Goal: Information Seeking & Learning: Find specific fact

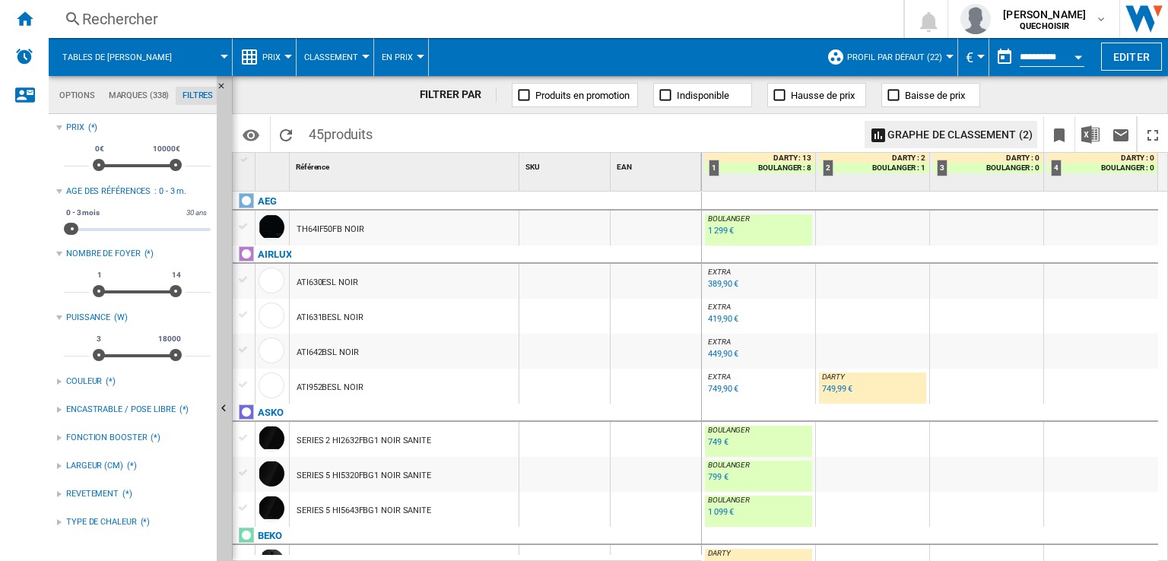
click at [145, 21] on div "Rechercher" at bounding box center [473, 18] width 782 height 21
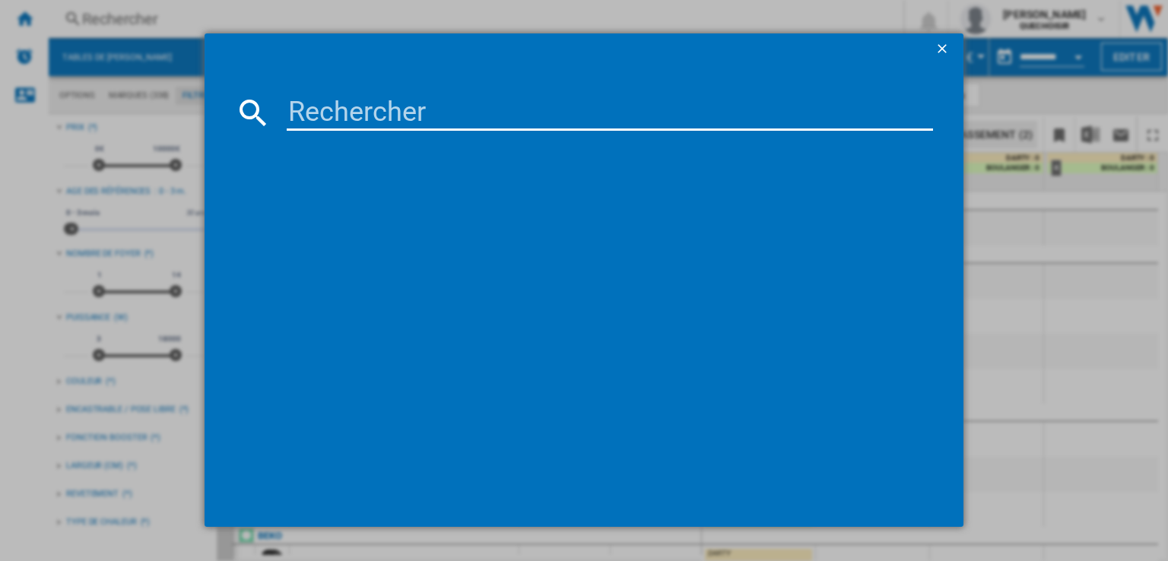
scroll to position [1065, 0]
click at [323, 100] on input at bounding box center [610, 112] width 647 height 37
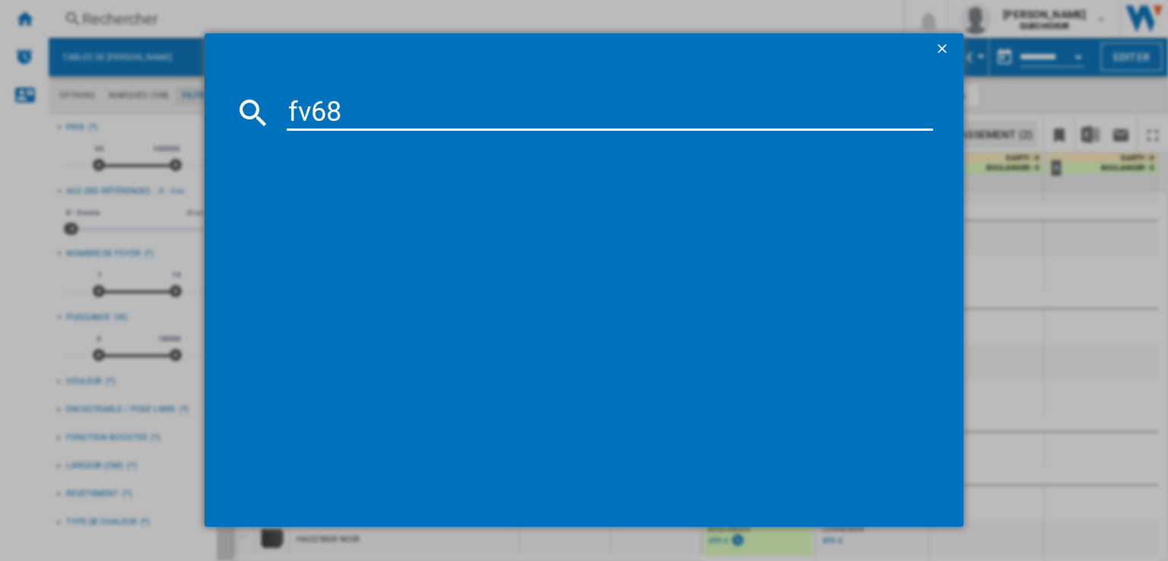
type input "fv68"
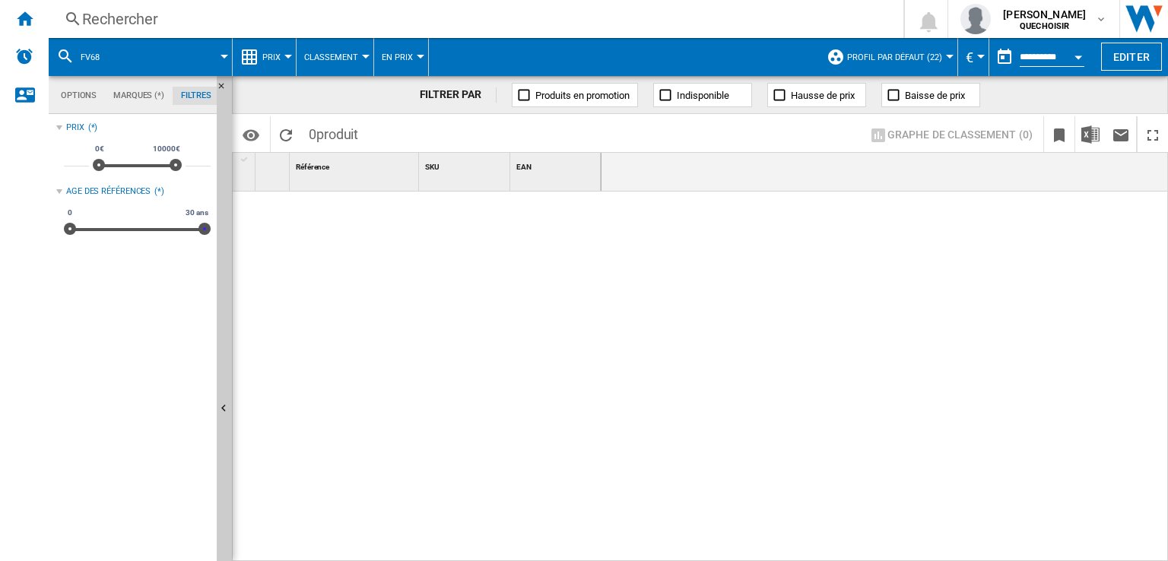
drag, startPoint x: 75, startPoint y: 227, endPoint x: 394, endPoint y: 223, distance: 319.5
click at [393, 223] on div "Options Marques (*) Filtres Options Marques (*) Filtres Sources Sites Marketpla…" at bounding box center [609, 318] width 1120 height 485
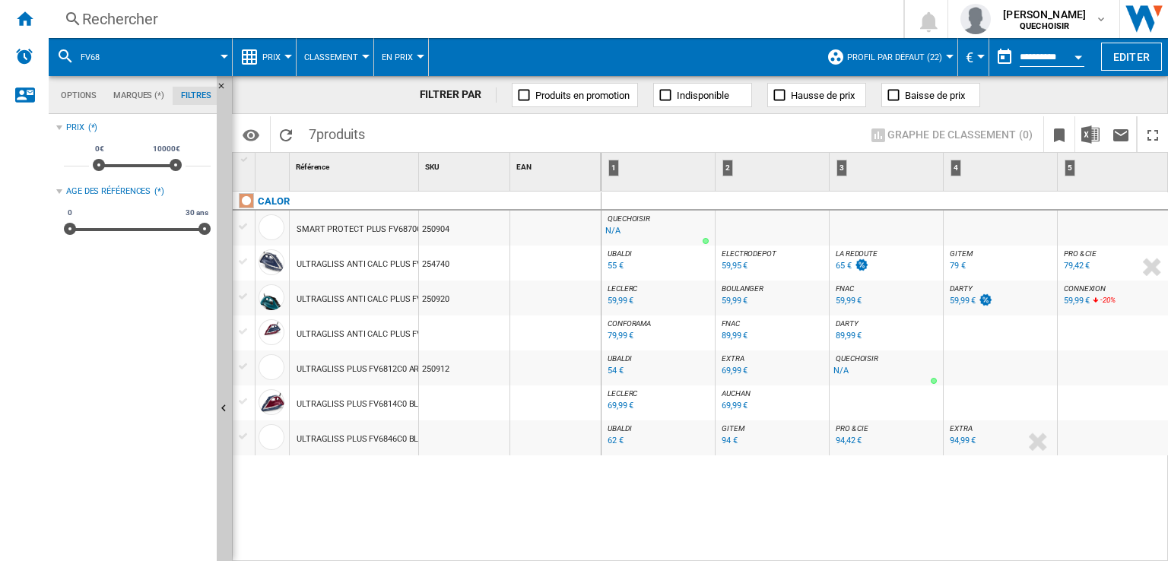
click at [593, 515] on div "CALOR SMART PROTECT PLUS FV6870C0 NOIR VIOLET 250904 ULTRAGLISS ANTI CALC PLUS …" at bounding box center [417, 374] width 369 height 364
click at [845, 335] on div "89,99 €" at bounding box center [849, 336] width 26 height 10
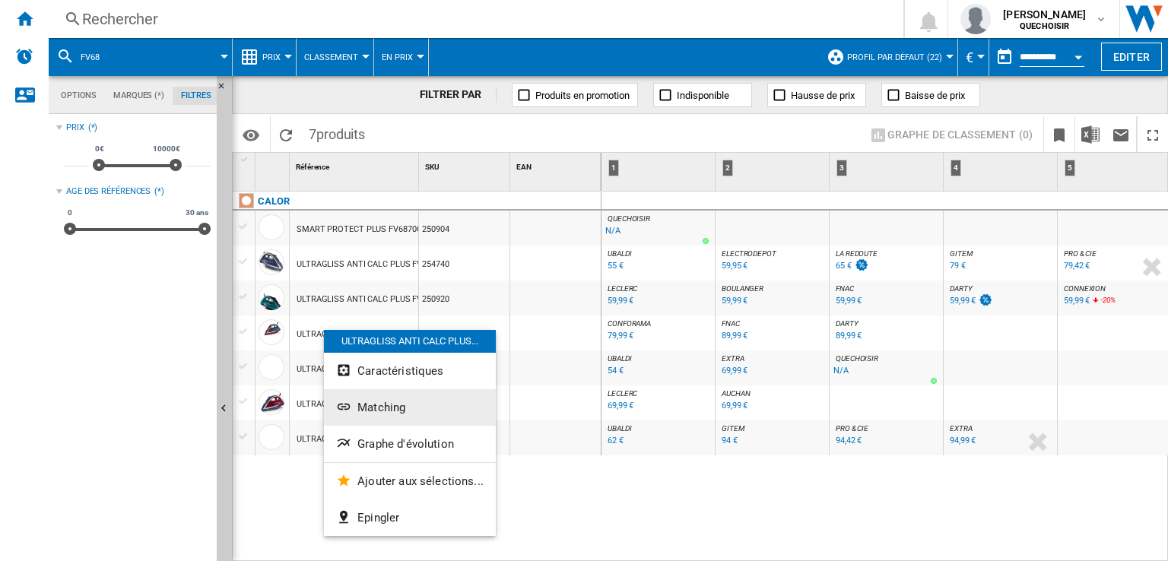
click at [382, 415] on button "Matching" at bounding box center [410, 407] width 172 height 37
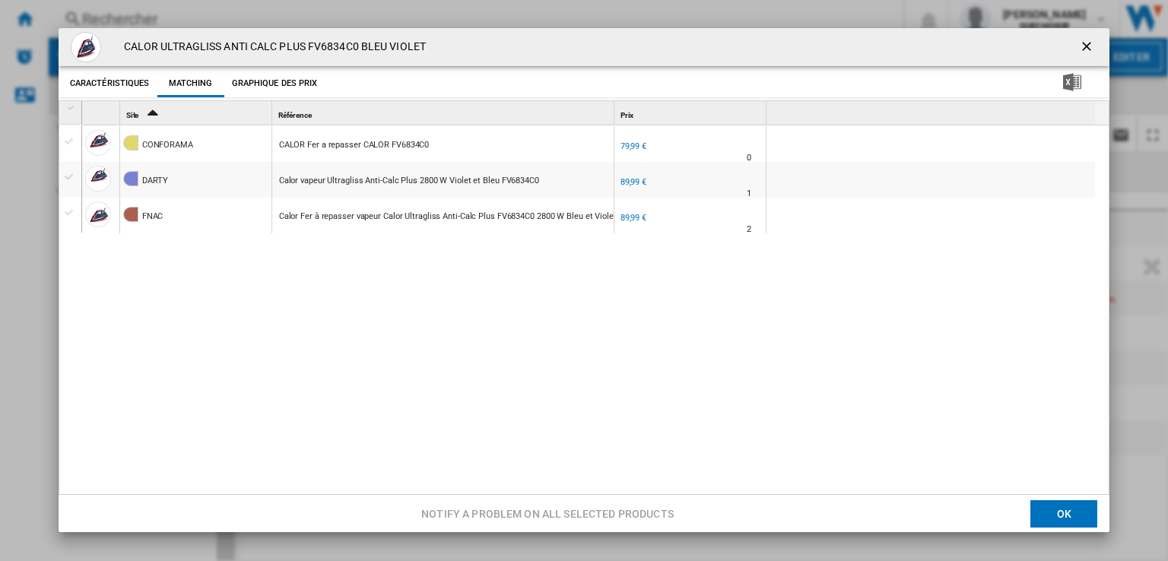
click at [630, 144] on div "79,99 €" at bounding box center [634, 146] width 26 height 10
click at [624, 146] on div "79,99 €" at bounding box center [634, 146] width 26 height 10
click at [1079, 43] on ng-md-icon "getI18NText('BUTTONS.CLOSE_DIALOG')" at bounding box center [1088, 48] width 18 height 18
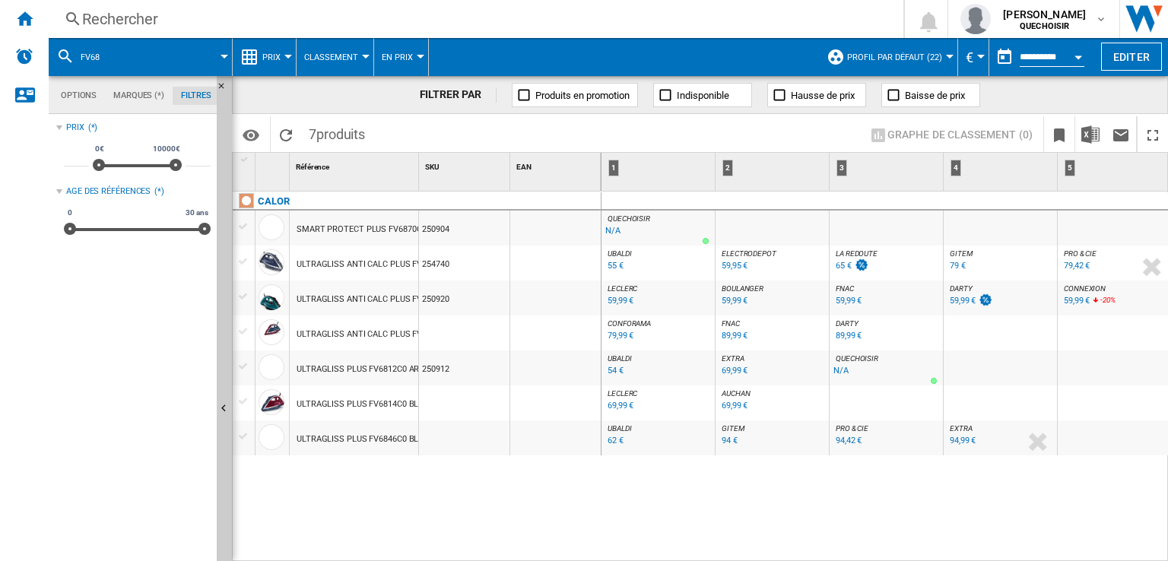
click at [377, 24] on div "Rechercher" at bounding box center [473, 18] width 782 height 21
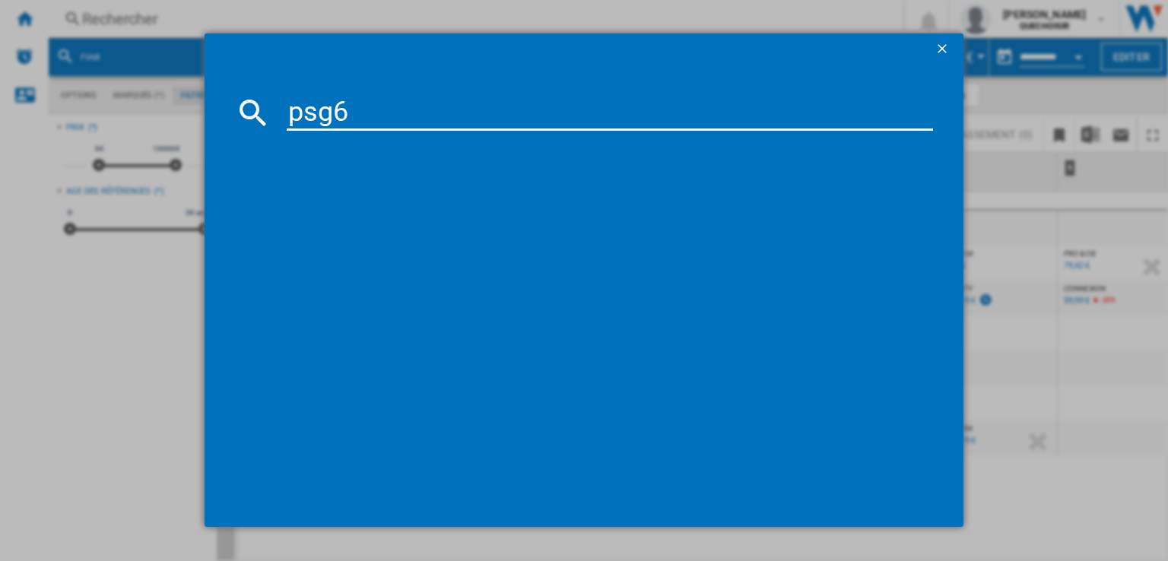
type input "psg60"
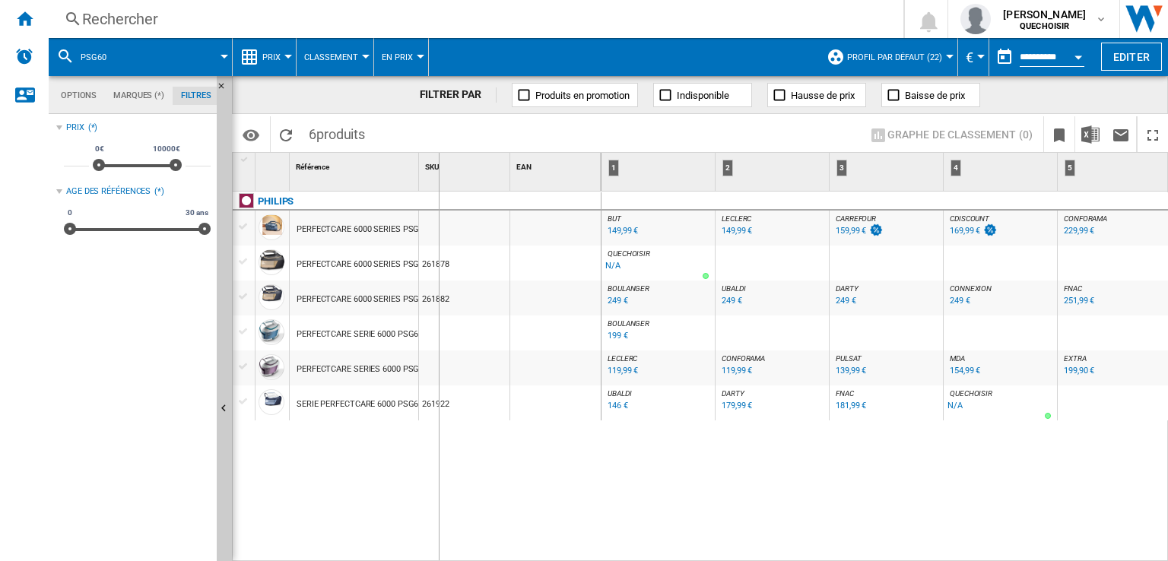
drag, startPoint x: 419, startPoint y: 174, endPoint x: 451, endPoint y: 178, distance: 32.2
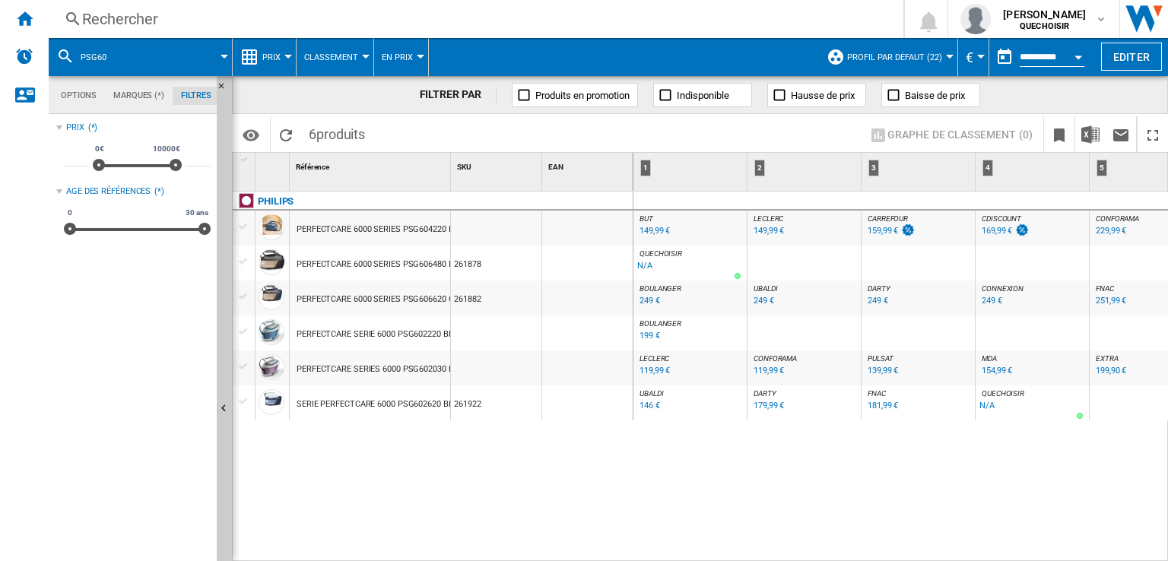
drag, startPoint x: 708, startPoint y: 554, endPoint x: 866, endPoint y: 558, distance: 157.5
click at [866, 558] on div "BUT : FR BUT -1.0 % 149,99 € % N/A BUT : FR BUT LECLERC : FR [PERSON_NAME] -1.0…" at bounding box center [901, 377] width 535 height 371
